Goal: Find specific page/section: Find specific page/section

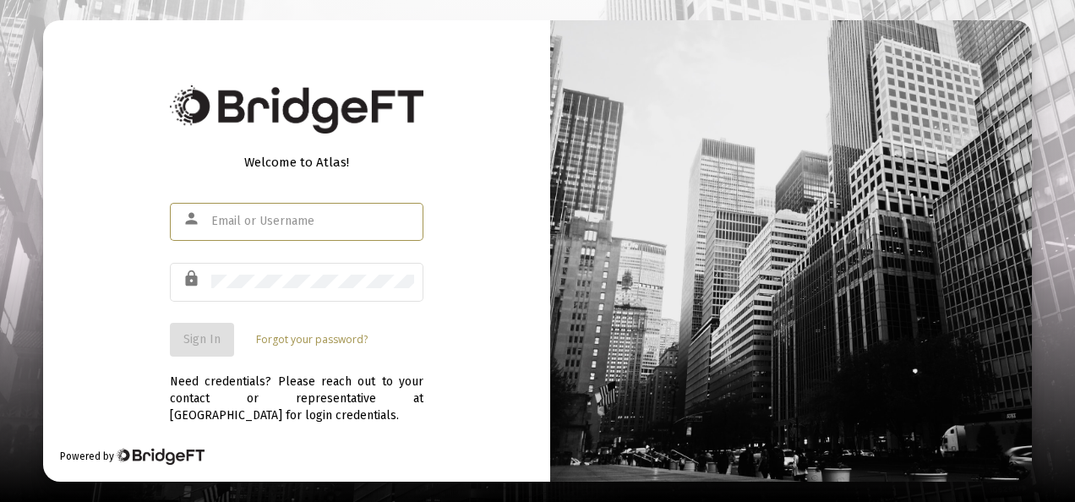
click at [247, 219] on input "text" at bounding box center [312, 222] width 203 height 14
type input "[EMAIL_ADDRESS][DOMAIN_NAME]"
click at [276, 272] on div at bounding box center [312, 280] width 203 height 41
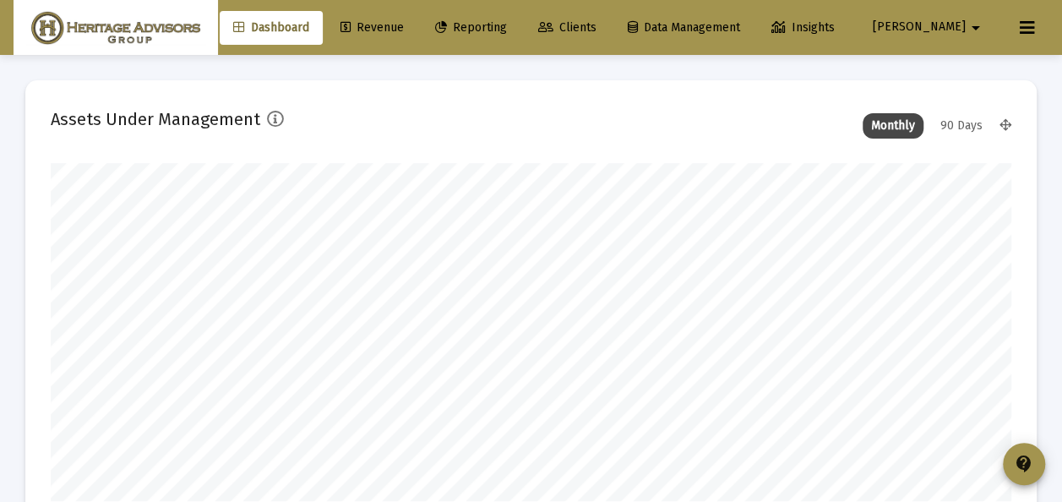
scroll to position [338, 515]
type input "[DATE]"
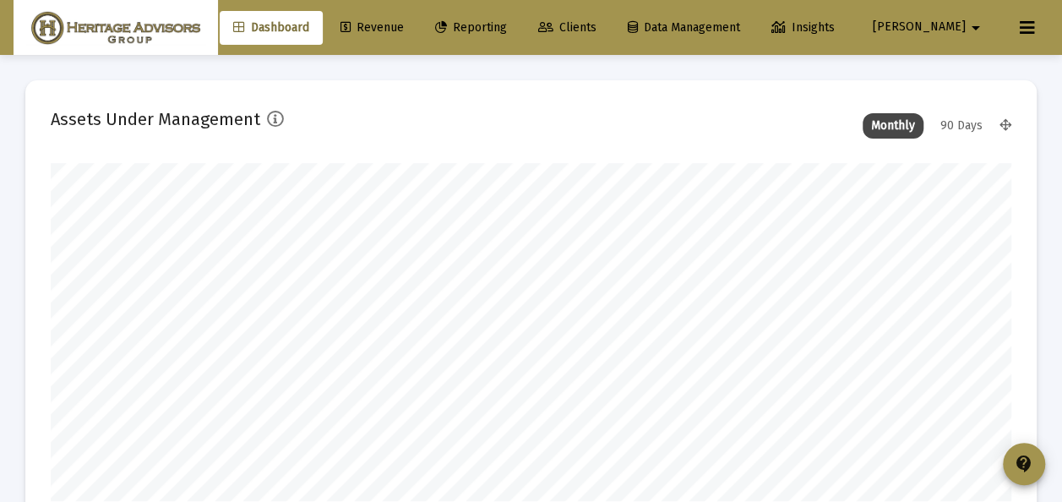
drag, startPoint x: 423, startPoint y: 25, endPoint x: 411, endPoint y: 35, distance: 15.6
click at [404, 25] on span "Revenue" at bounding box center [372, 27] width 63 height 14
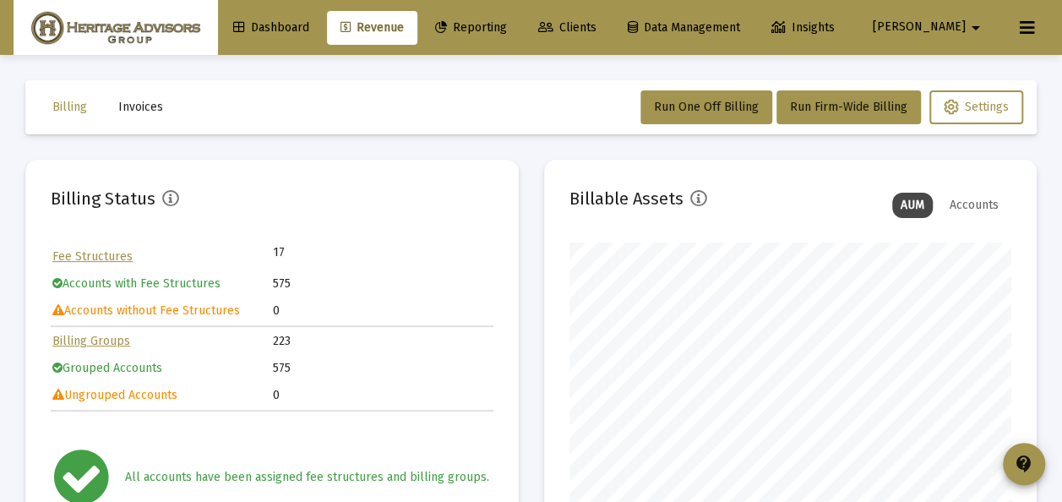
scroll to position [338, 442]
click at [149, 108] on span "Invoices" at bounding box center [140, 107] width 45 height 14
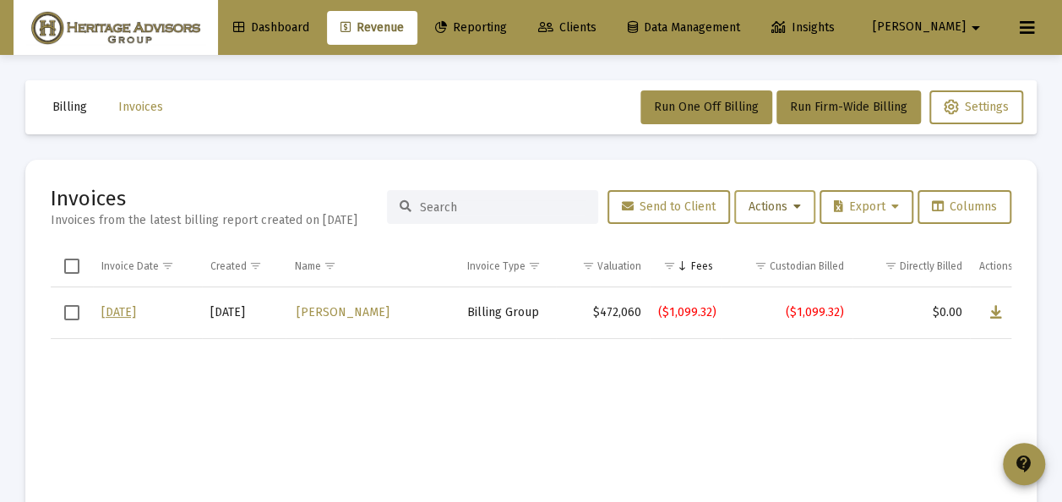
click at [794, 205] on icon at bounding box center [798, 207] width 8 height 12
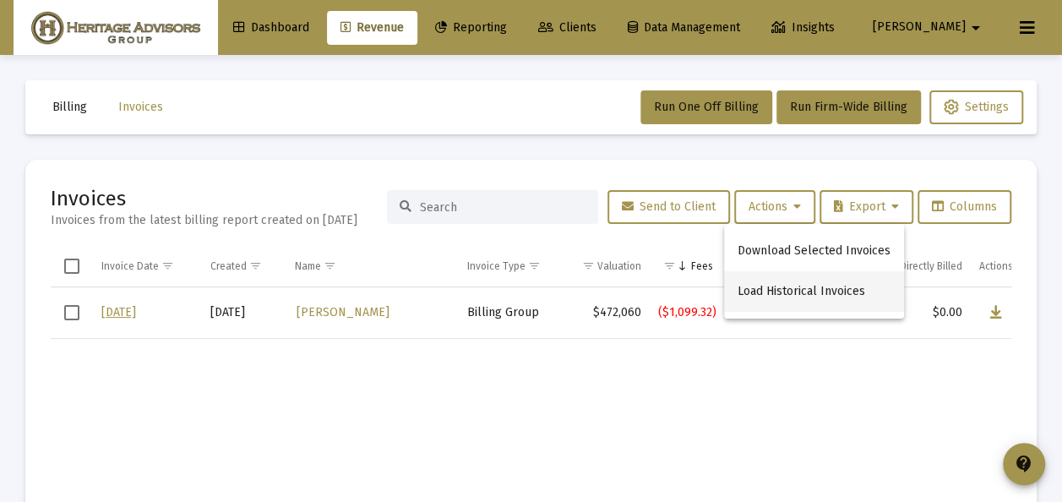
click at [781, 292] on button "Load Historical Invoices" at bounding box center [814, 291] width 180 height 41
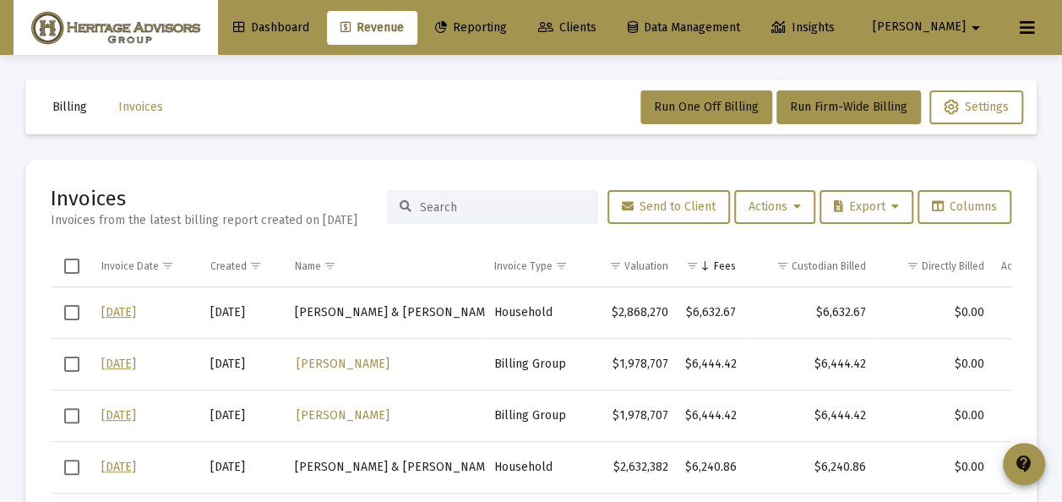
click at [434, 205] on input at bounding box center [503, 207] width 166 height 14
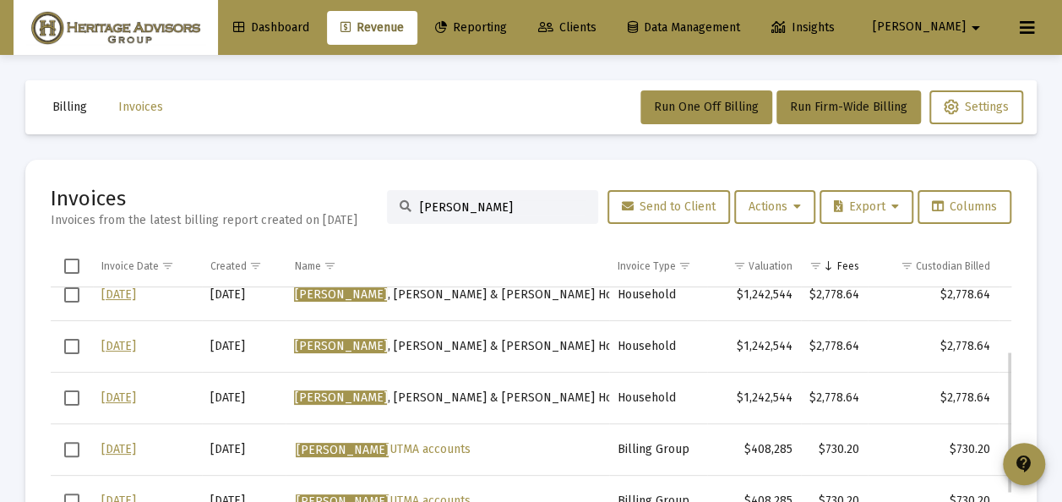
scroll to position [59, 0]
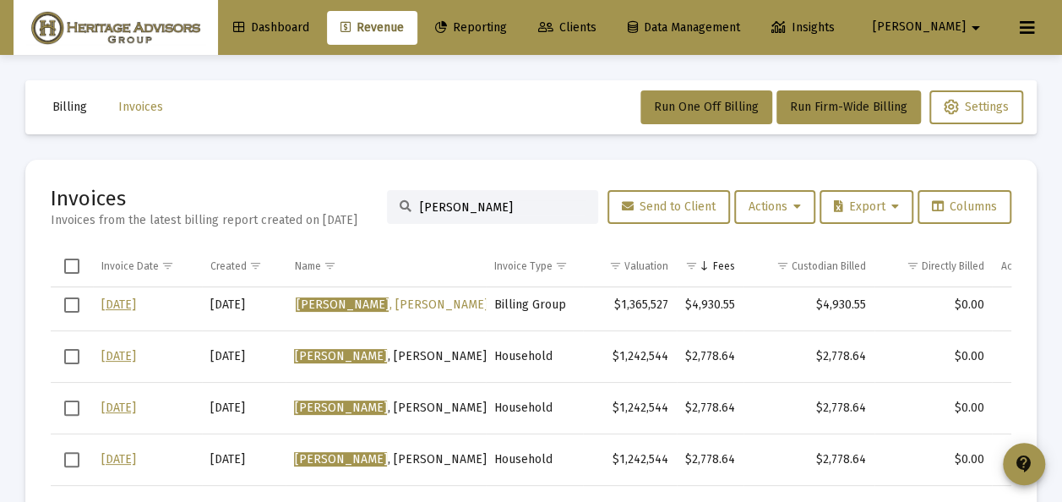
drag, startPoint x: 471, startPoint y: 204, endPoint x: 400, endPoint y: 201, distance: 71.0
click at [400, 201] on div "[PERSON_NAME]" at bounding box center [492, 207] width 211 height 34
type input "[PERSON_NAME]"
click at [263, 185] on h2 "Invoices" at bounding box center [204, 198] width 307 height 27
drag, startPoint x: 472, startPoint y: 206, endPoint x: 381, endPoint y: 205, distance: 90.4
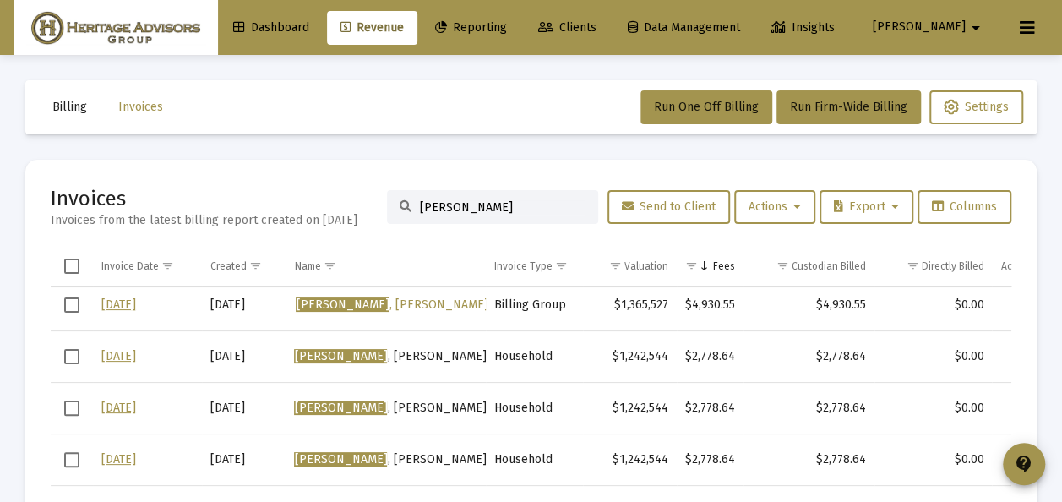
click at [387, 205] on div "[PERSON_NAME]" at bounding box center [492, 207] width 211 height 34
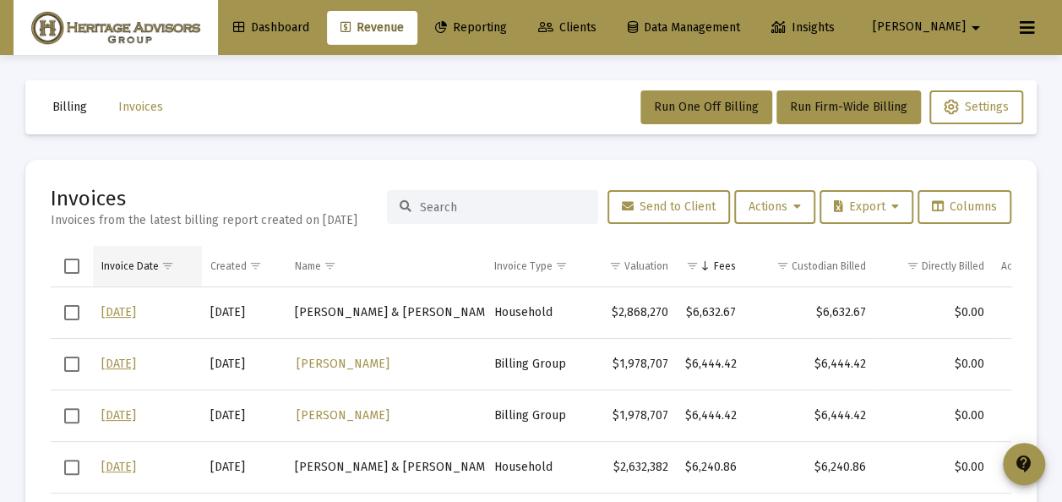
click at [169, 265] on span "Show filter options for column 'Invoice Date'" at bounding box center [167, 265] width 13 height 13
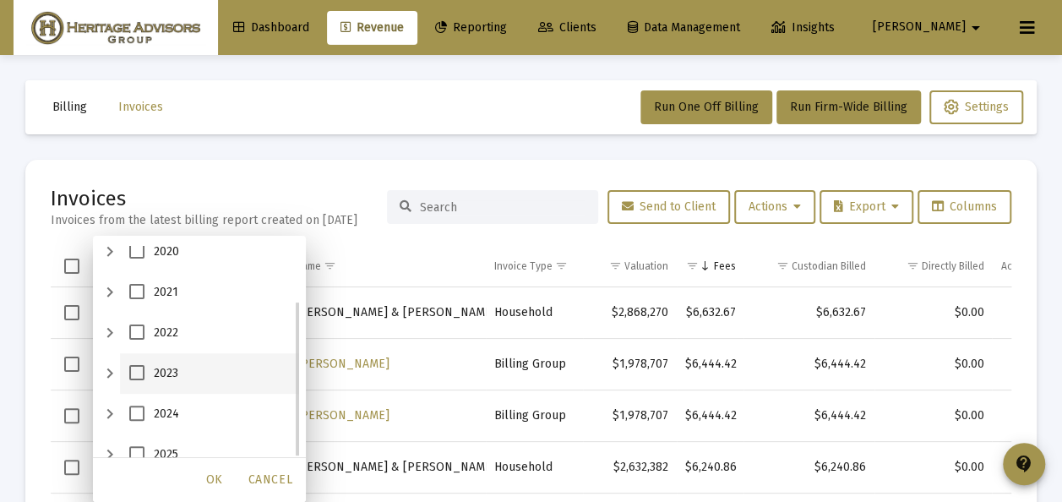
scroll to position [73, 0]
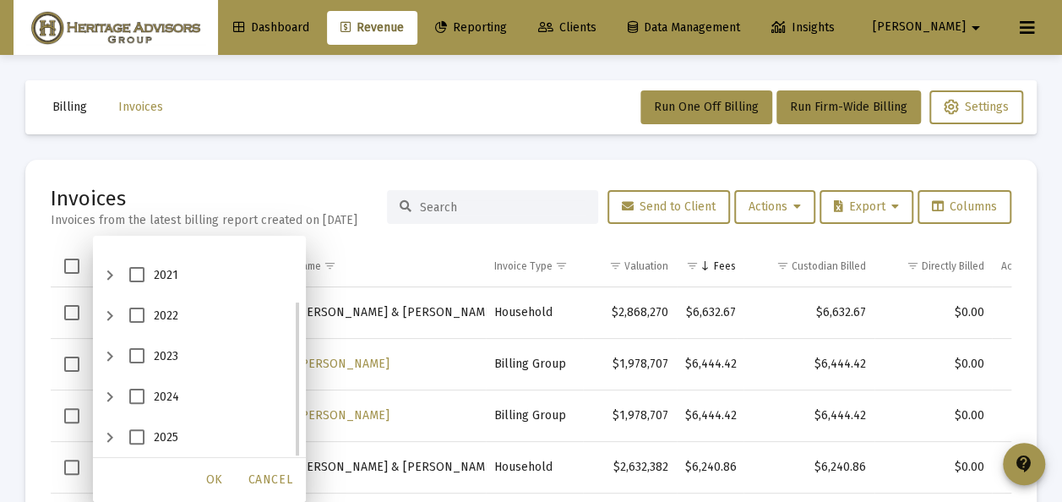
click at [137, 436] on span "2025" at bounding box center [136, 436] width 15 height 15
click at [217, 483] on span "OK" at bounding box center [214, 479] width 17 height 14
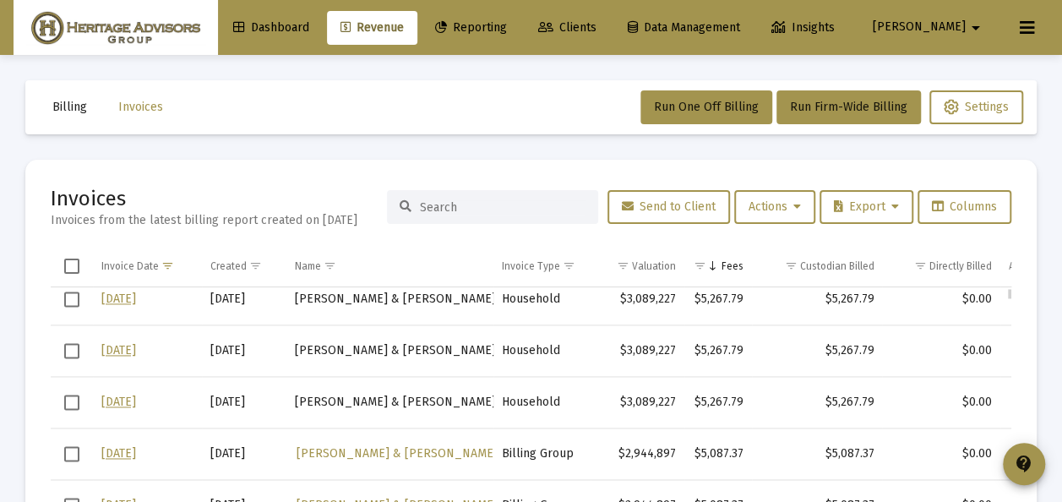
scroll to position [0, 0]
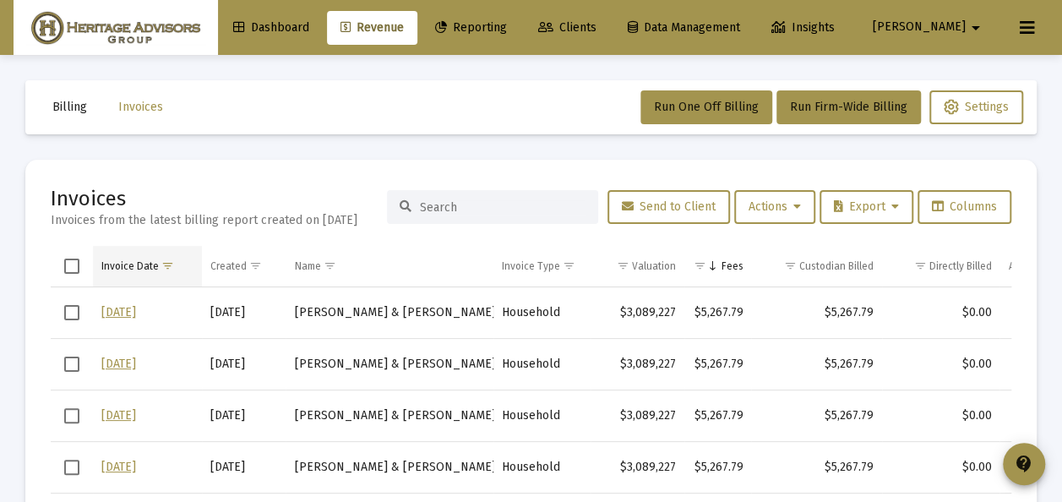
click at [164, 265] on span "Show filter options for column 'Invoice Date'" at bounding box center [167, 265] width 13 height 13
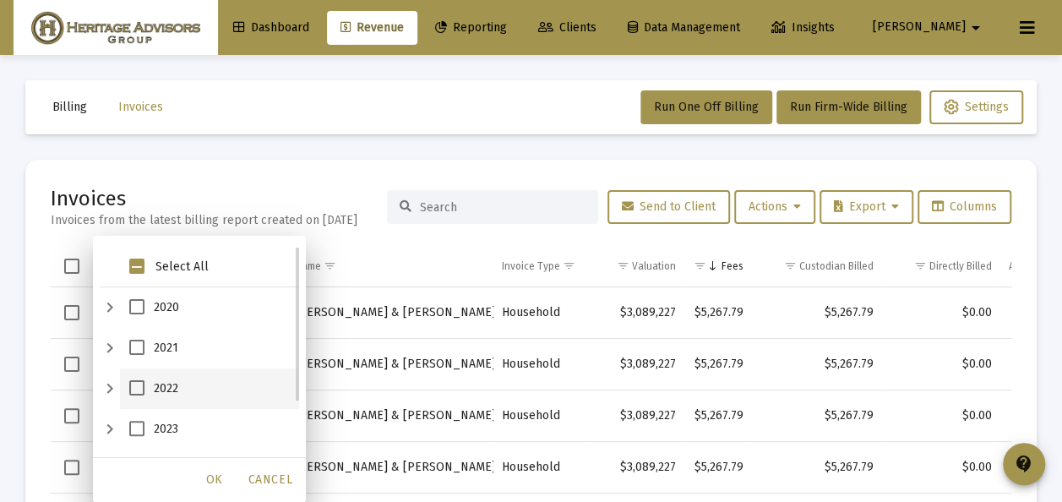
scroll to position [73, 0]
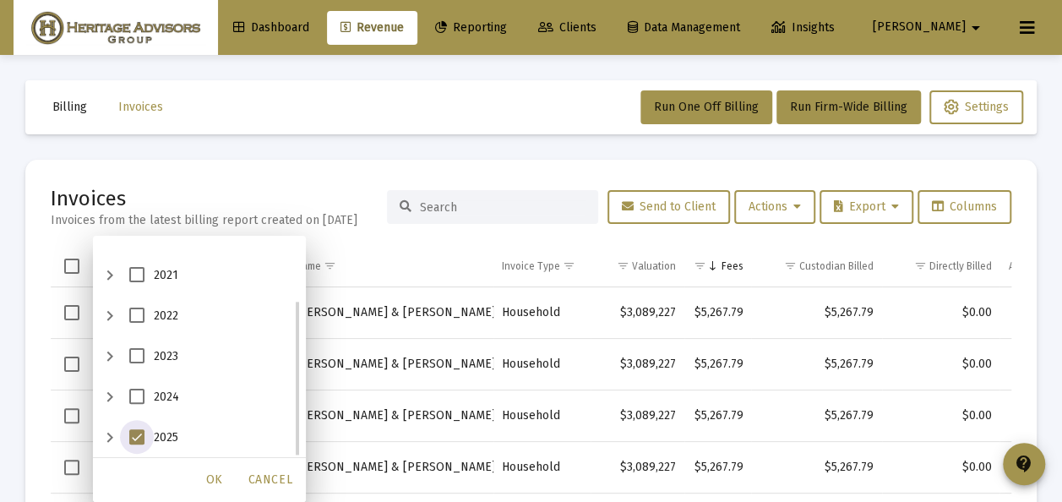
click at [137, 434] on span "2025" at bounding box center [136, 436] width 15 height 15
click at [264, 481] on span "Cancel" at bounding box center [270, 479] width 44 height 14
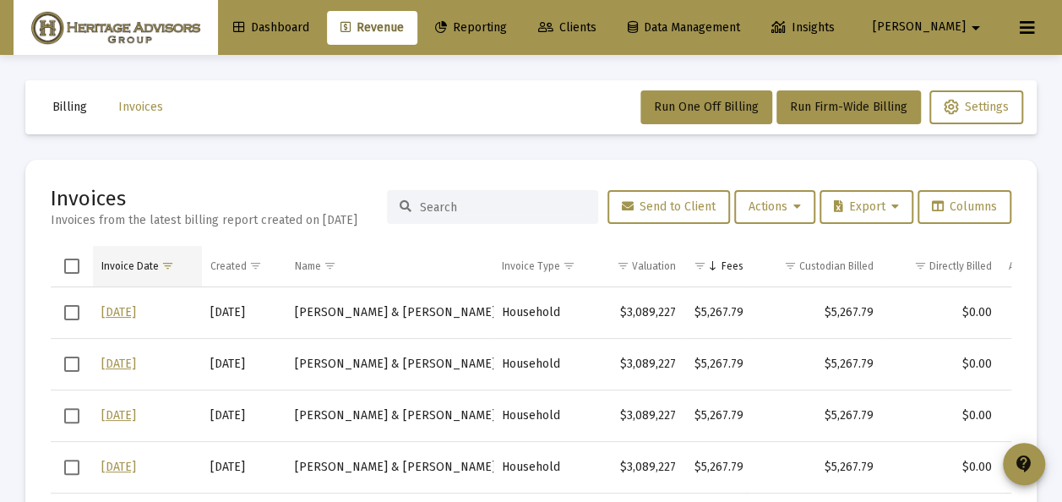
click at [134, 266] on div "Invoice Date" at bounding box center [129, 266] width 57 height 14
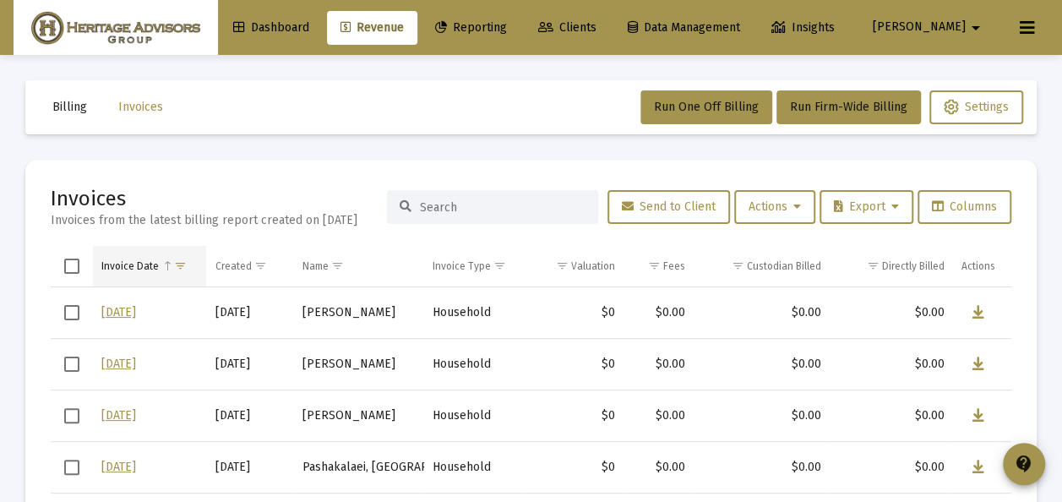
click at [174, 260] on span "Show filter options for column 'Invoice Date'" at bounding box center [180, 265] width 13 height 13
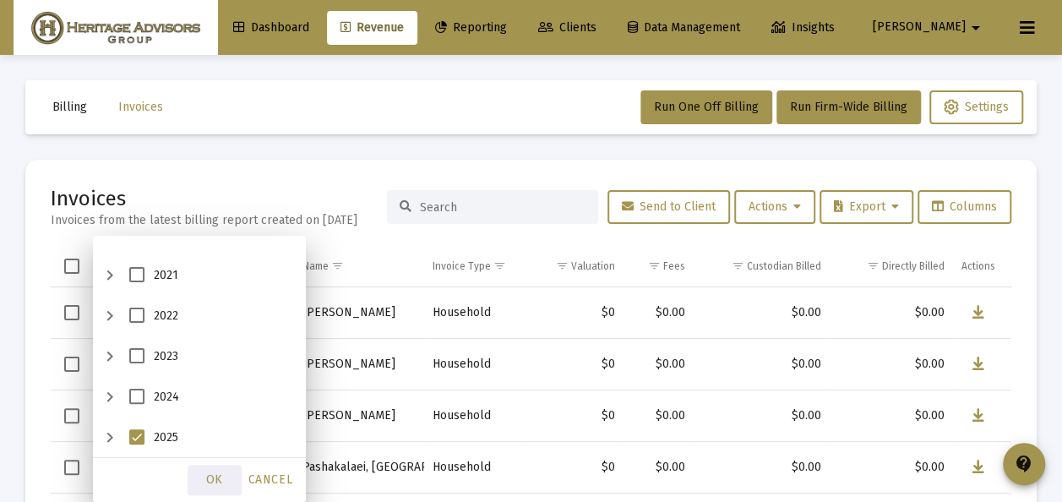
click at [225, 479] on div "OK" at bounding box center [215, 480] width 54 height 30
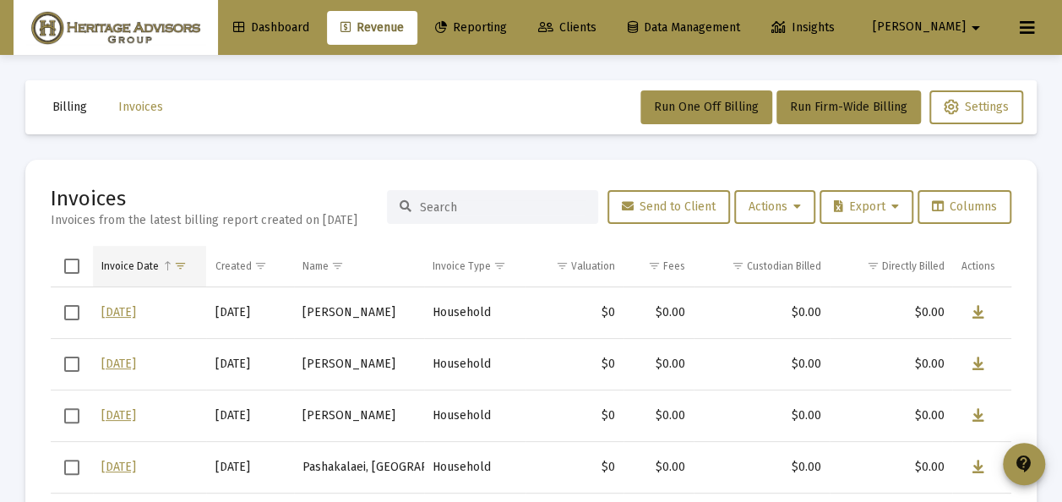
click at [179, 264] on span "Show filter options for column 'Invoice Date'" at bounding box center [180, 265] width 13 height 13
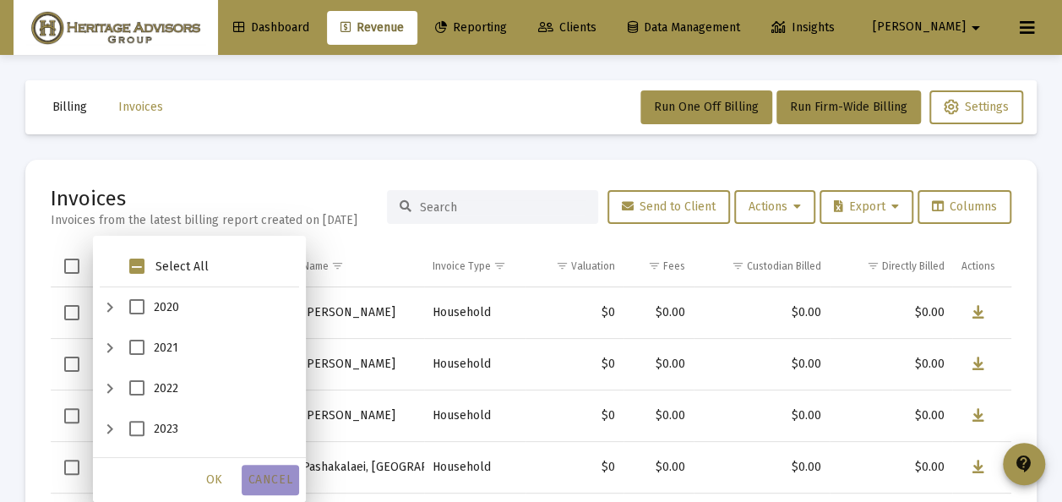
drag, startPoint x: 265, startPoint y: 478, endPoint x: 182, endPoint y: 313, distance: 185.6
click at [265, 476] on span "Cancel" at bounding box center [270, 479] width 44 height 14
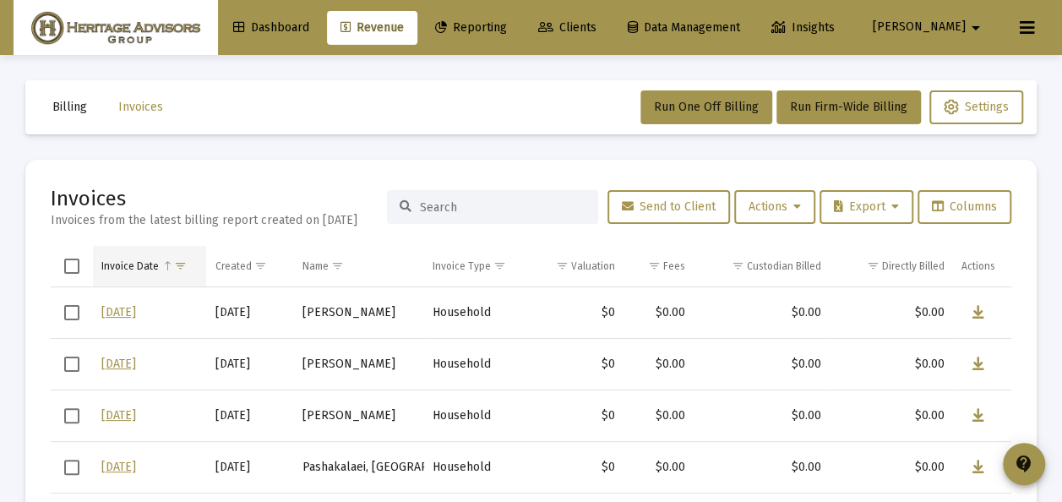
click at [166, 264] on span "Column Invoice Date" at bounding box center [167, 265] width 13 height 13
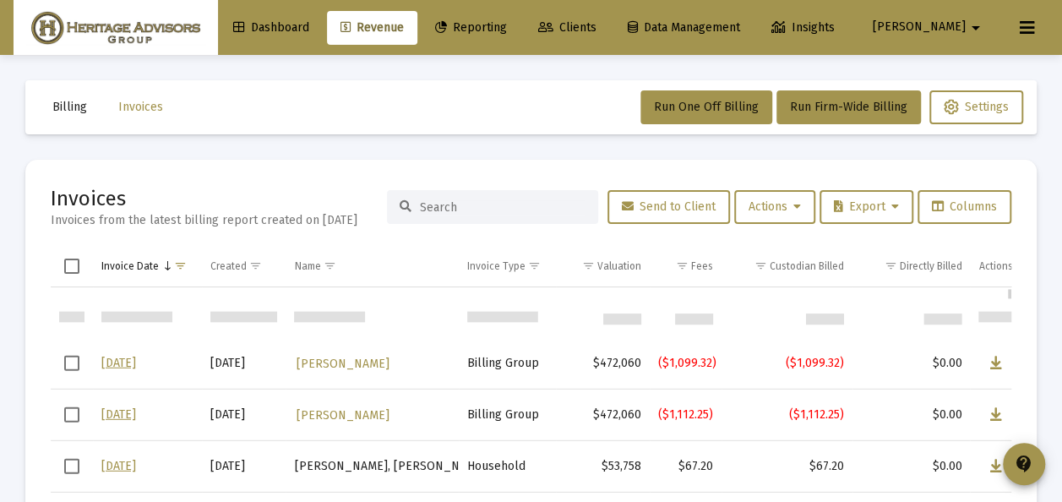
scroll to position [57, 0]
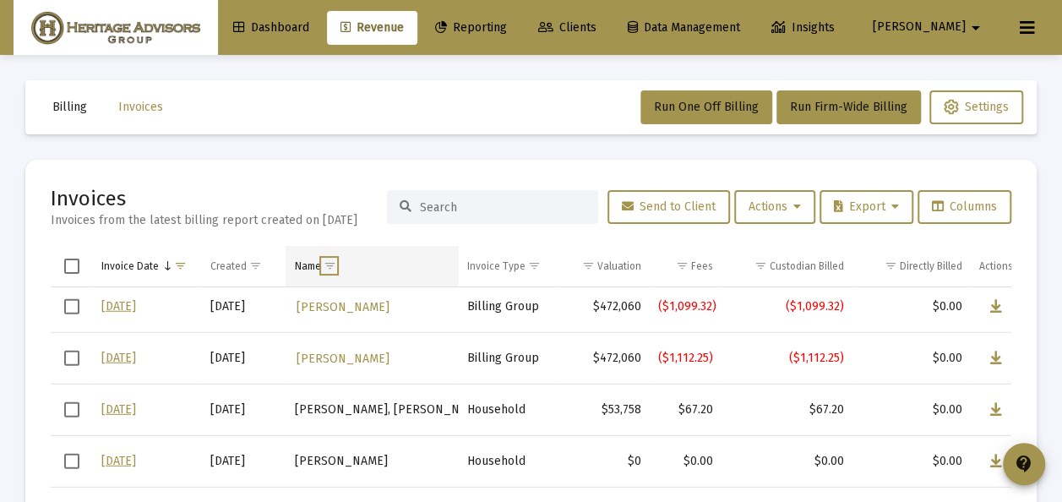
click at [331, 269] on span "Show filter options for column 'Name'" at bounding box center [329, 265] width 13 height 13
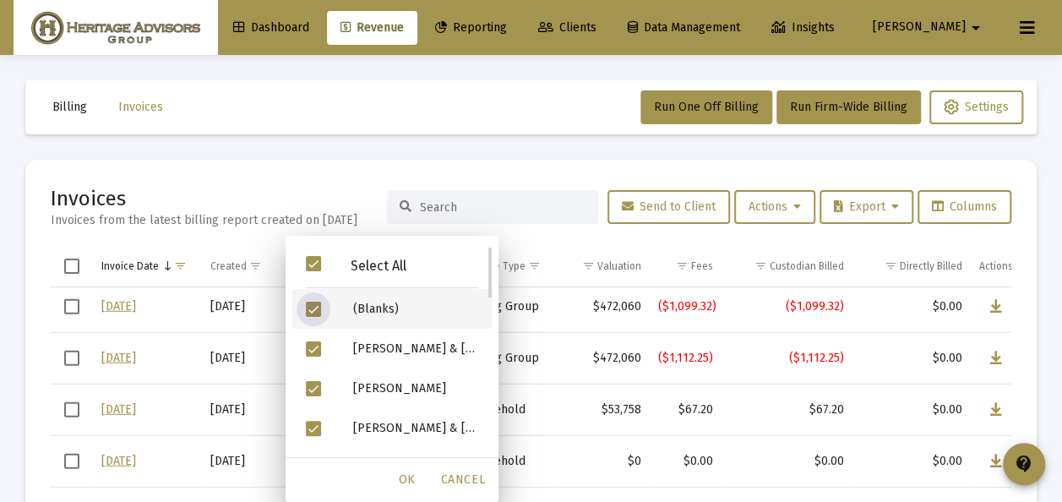
click at [314, 308] on span "Filter options" at bounding box center [313, 309] width 15 height 15
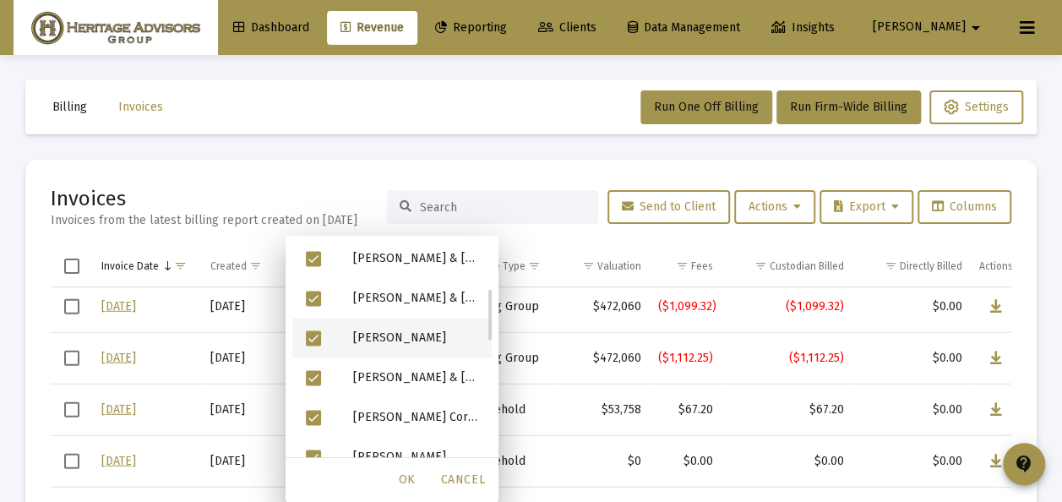
scroll to position [2, 0]
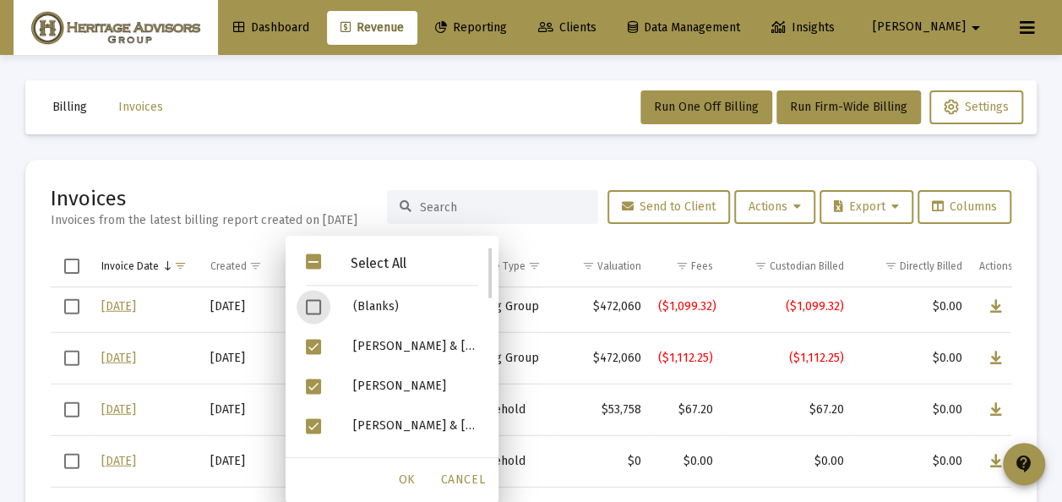
click at [314, 265] on span "Filter options" at bounding box center [313, 261] width 15 height 15
click at [311, 263] on span "Filter options" at bounding box center [313, 261] width 15 height 15
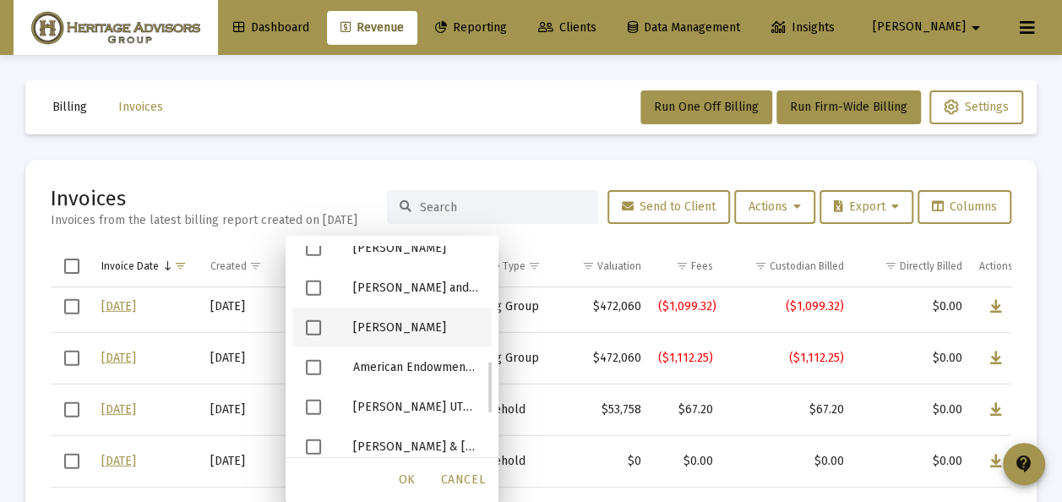
scroll to position [516, 0]
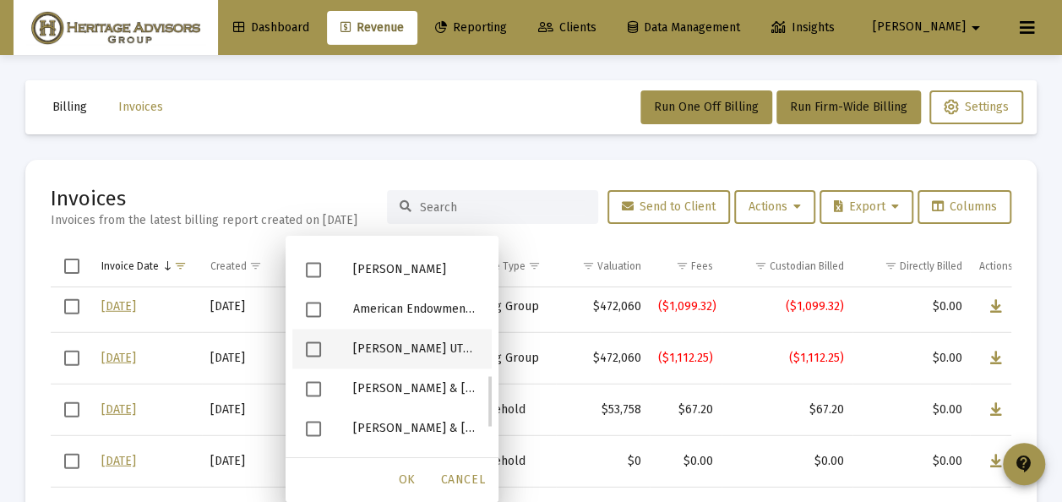
click at [311, 343] on span "Filter options" at bounding box center [313, 348] width 15 height 15
click at [314, 382] on span "Filter options" at bounding box center [313, 388] width 15 height 15
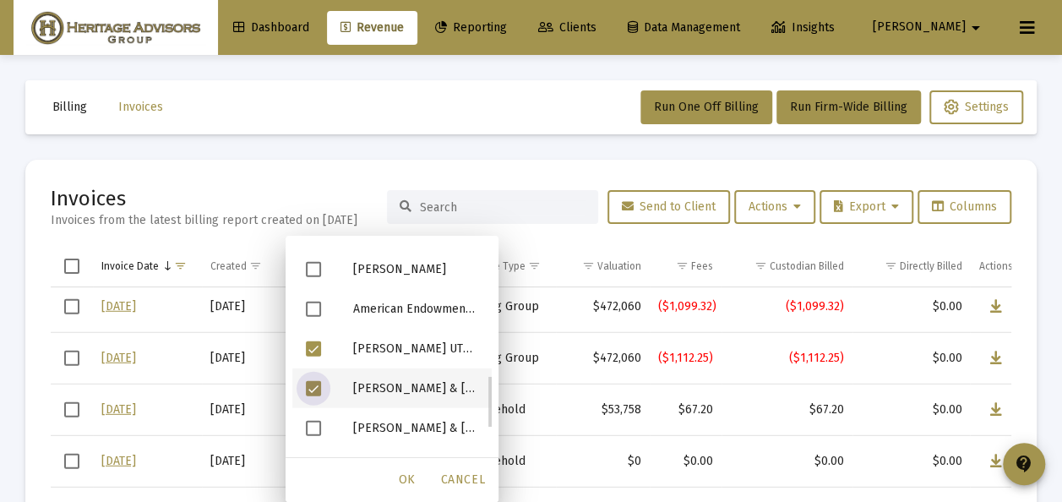
scroll to position [573, 0]
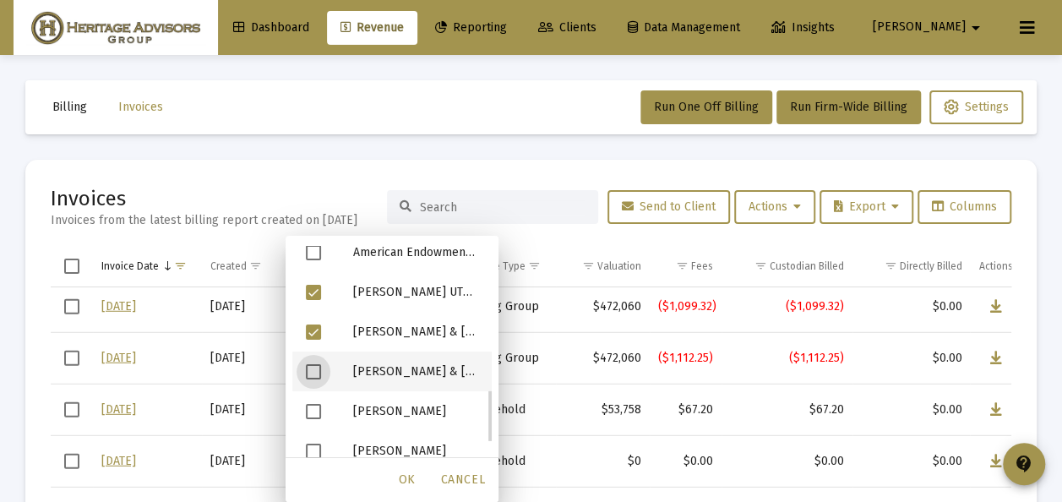
click at [311, 364] on span "Filter options" at bounding box center [313, 371] width 15 height 15
click at [313, 408] on span "Filter options" at bounding box center [313, 410] width 15 height 15
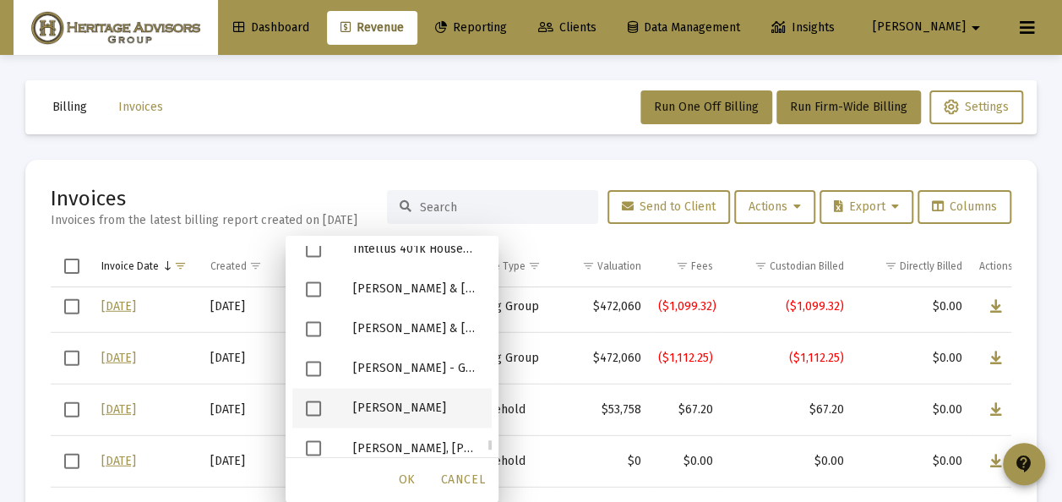
scroll to position [5240, 0]
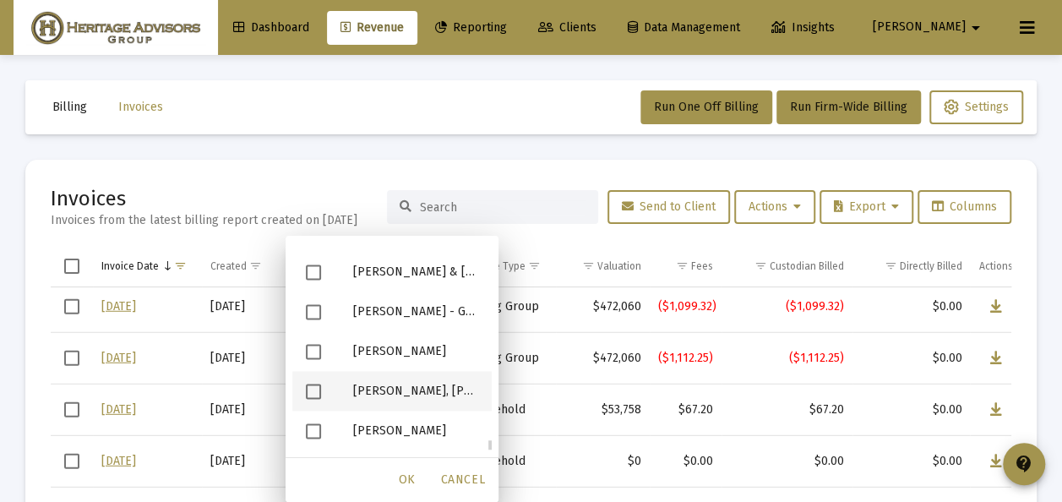
click at [314, 384] on span "Filter options" at bounding box center [313, 391] width 15 height 15
click at [314, 428] on span "Filter options" at bounding box center [313, 430] width 15 height 15
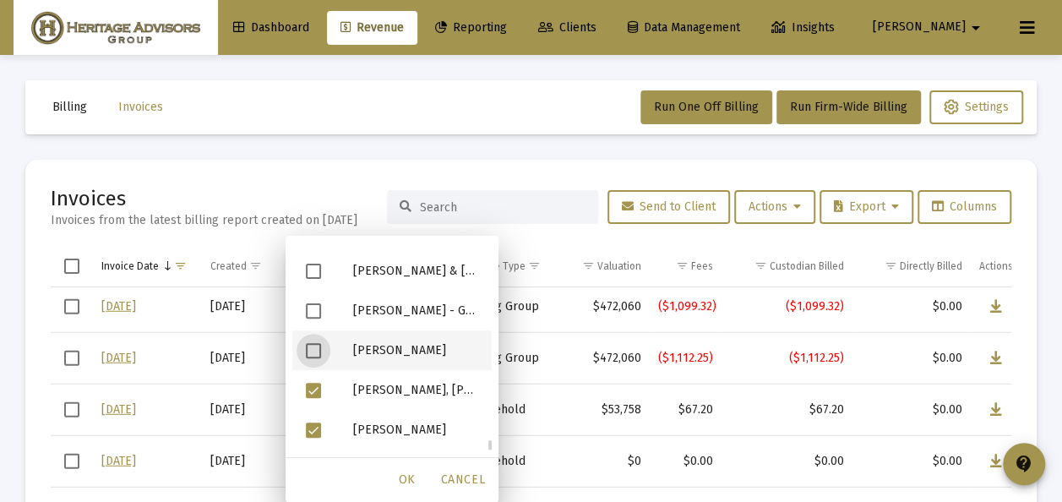
click at [314, 349] on span "Filter options" at bounding box center [313, 350] width 15 height 15
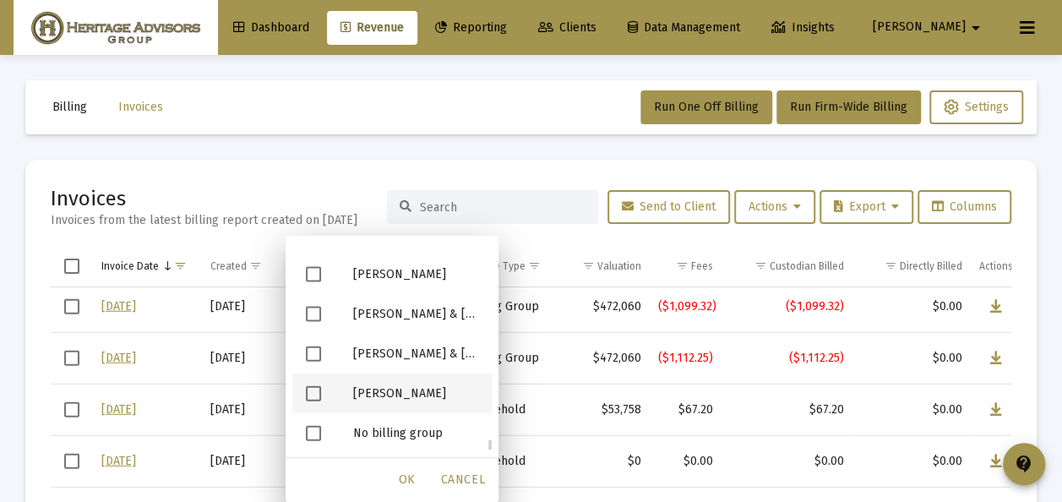
scroll to position [8314, 0]
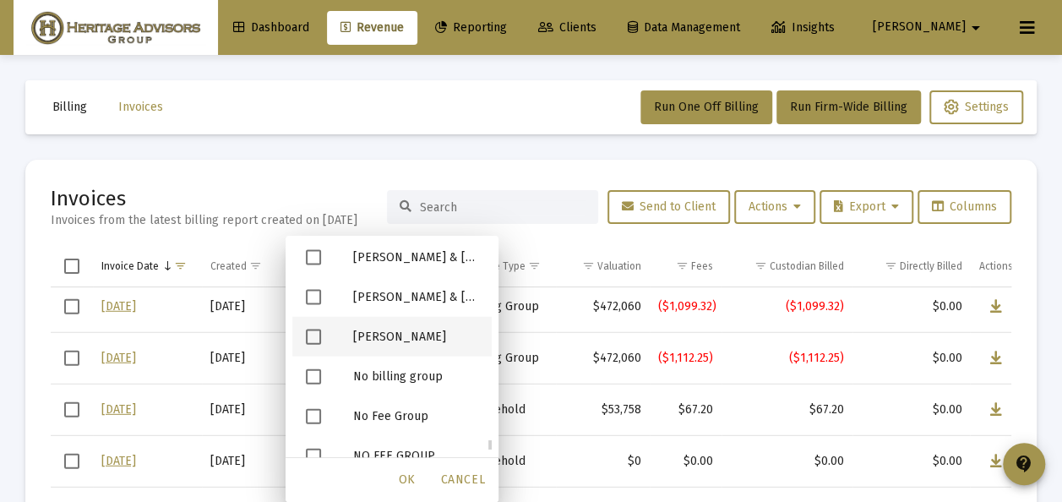
click at [314, 330] on span "Filter options" at bounding box center [313, 337] width 15 height 15
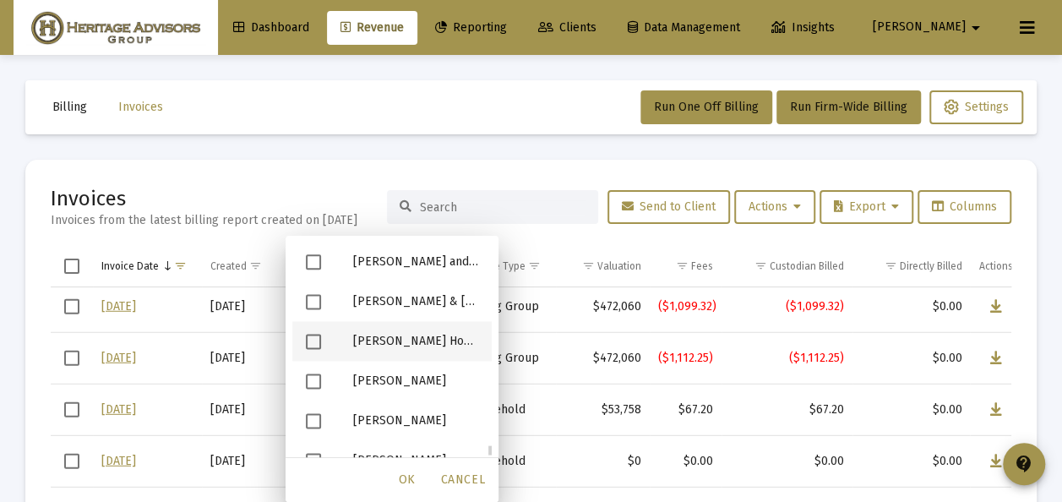
scroll to position [12271, 0]
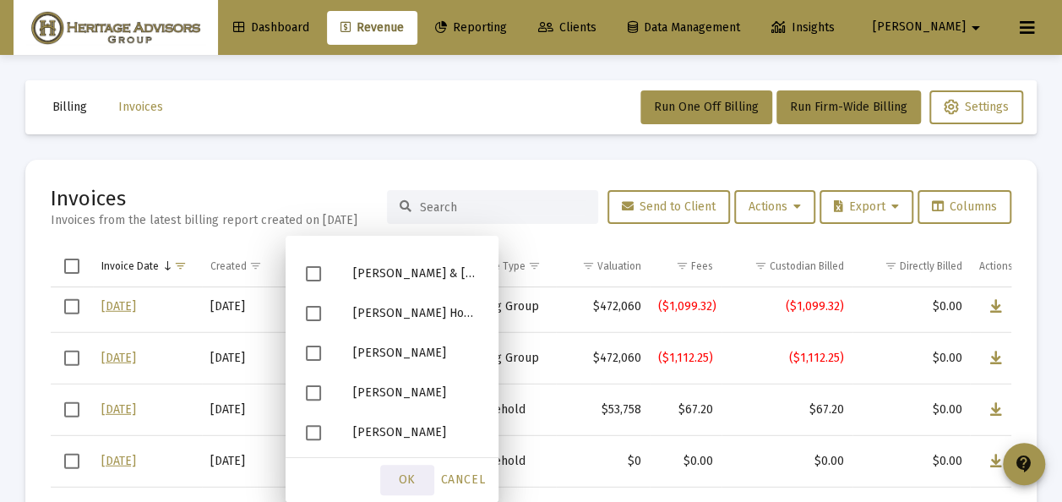
click at [411, 476] on span "OK" at bounding box center [407, 479] width 17 height 14
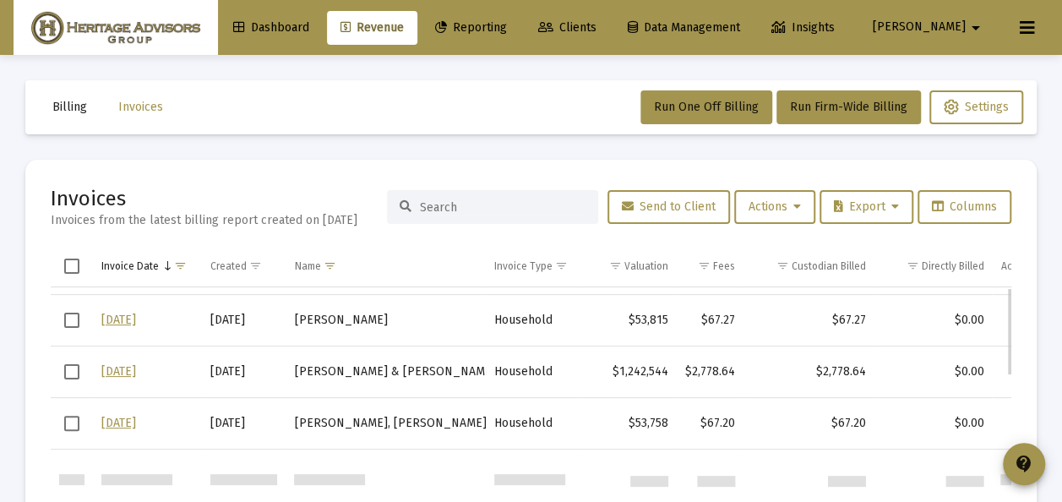
scroll to position [0, 0]
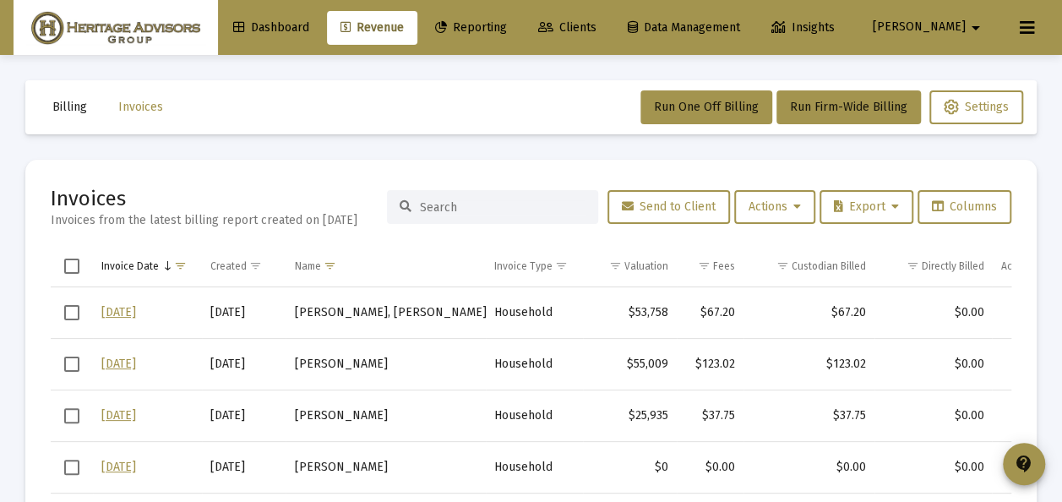
click at [597, 24] on span "Clients" at bounding box center [567, 27] width 58 height 14
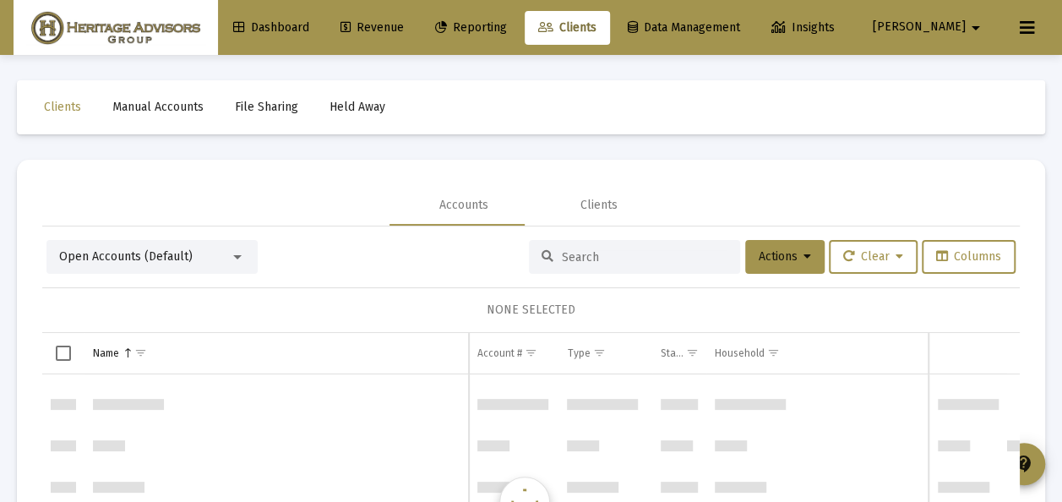
scroll to position [4198, 0]
